Goal: Navigation & Orientation: Find specific page/section

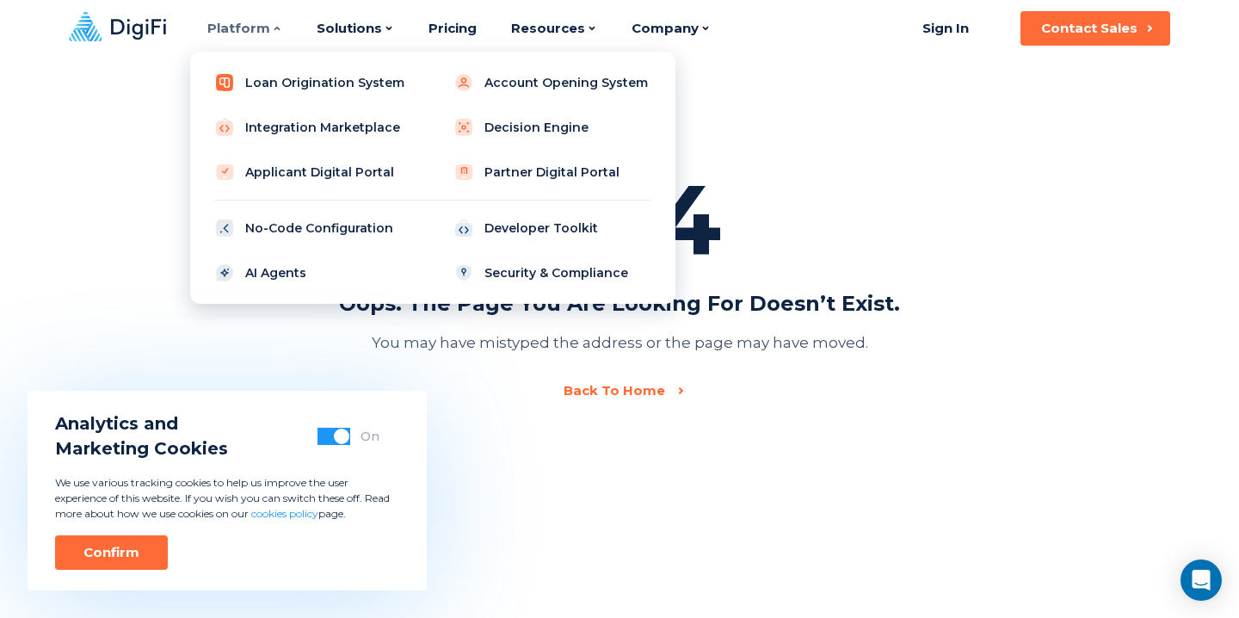
click at [349, 89] on link "Loan Origination System" at bounding box center [313, 82] width 218 height 34
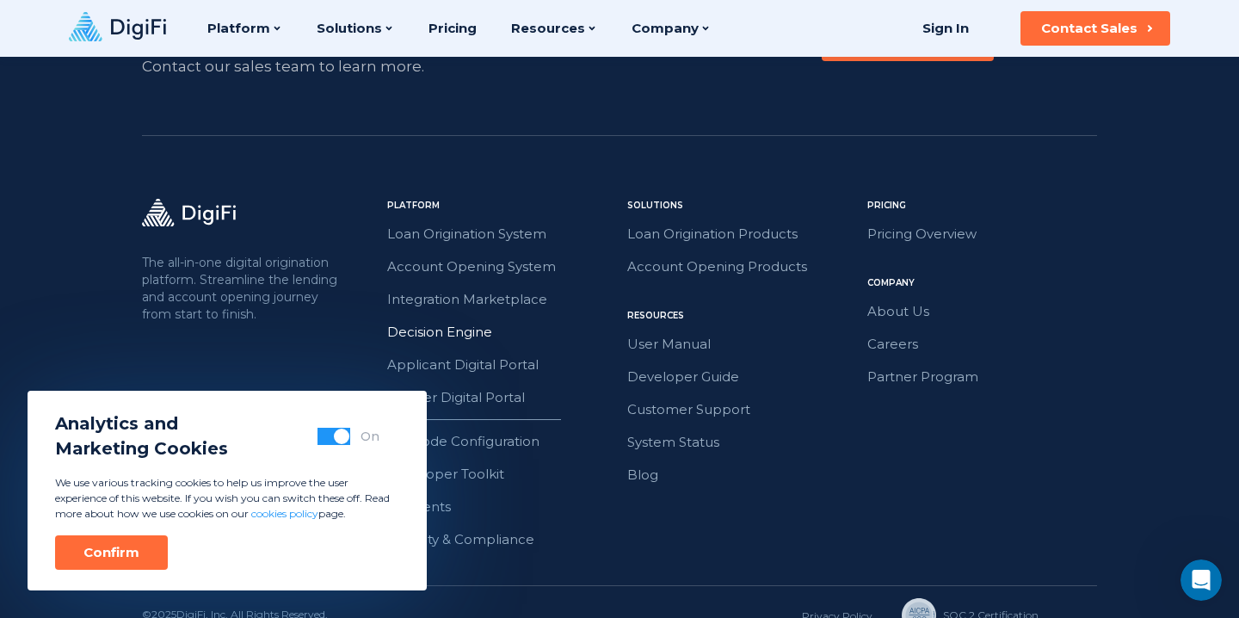
click at [455, 321] on link "Decision Engine" at bounding box center [502, 332] width 230 height 22
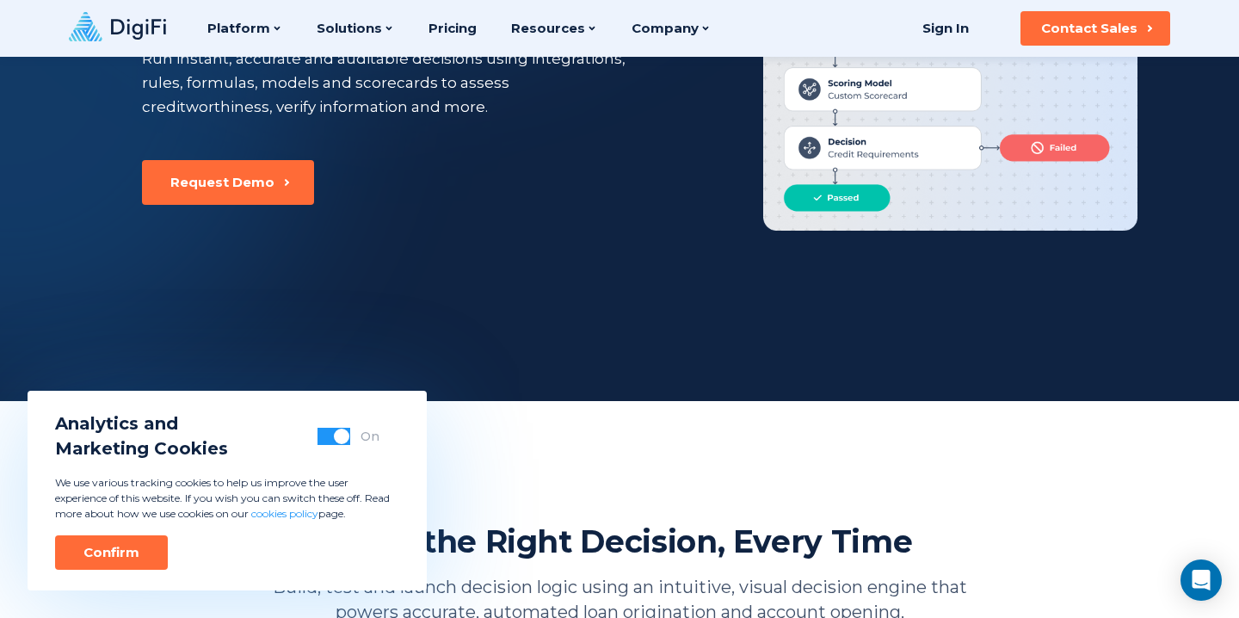
scroll to position [252, 0]
